Goal: Task Accomplishment & Management: Use online tool/utility

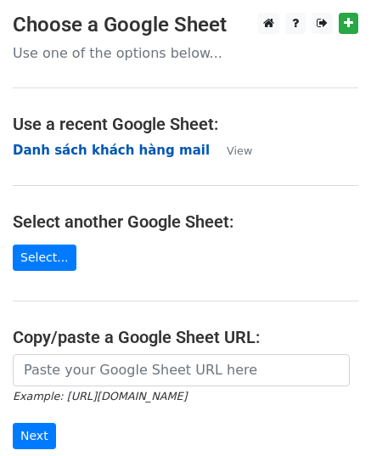
click at [102, 144] on strong "Danh sách khách hàng mail" at bounding box center [111, 150] width 197 height 15
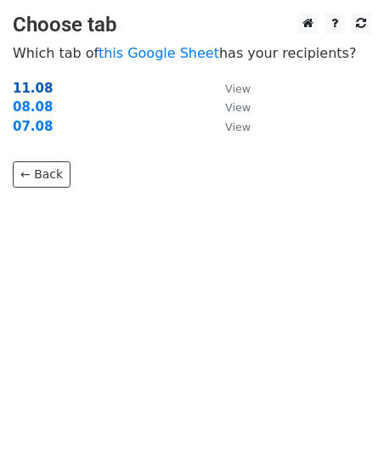
click at [30, 84] on strong "11.08" at bounding box center [33, 88] width 40 height 15
